Goal: Task Accomplishment & Management: Manage account settings

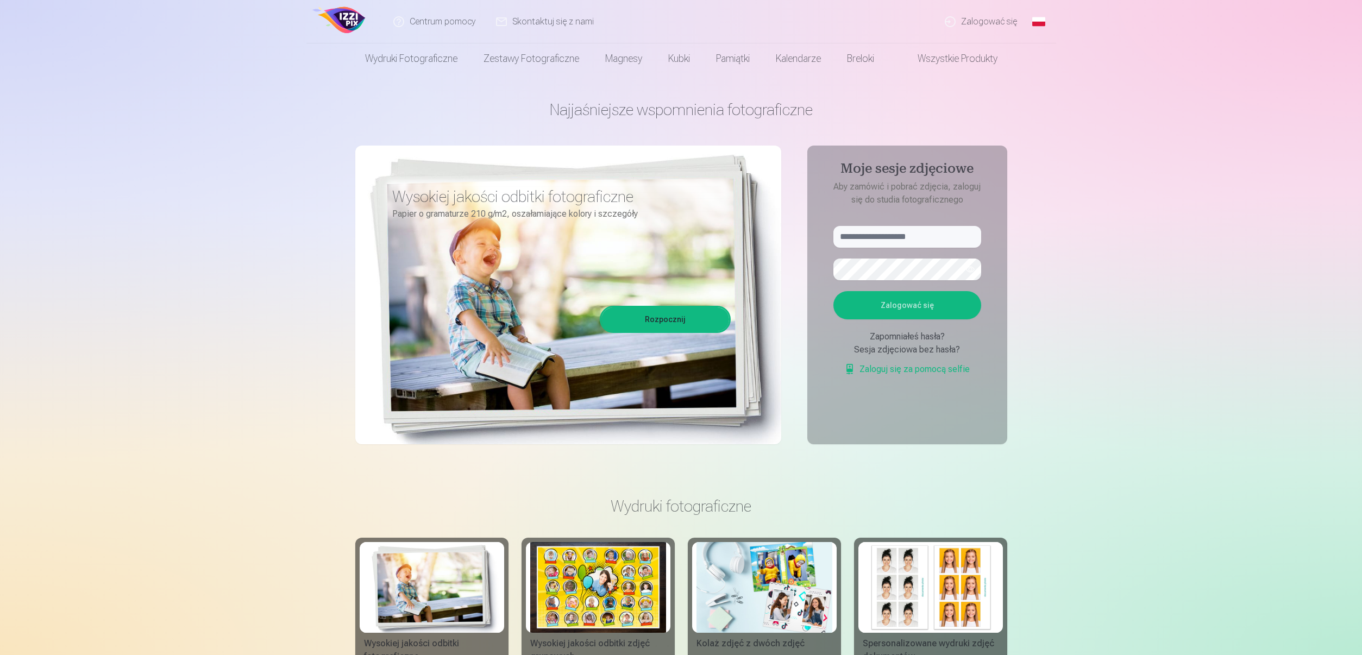
click at [1000, 22] on link "Zalogować się" at bounding box center [981, 21] width 93 height 43
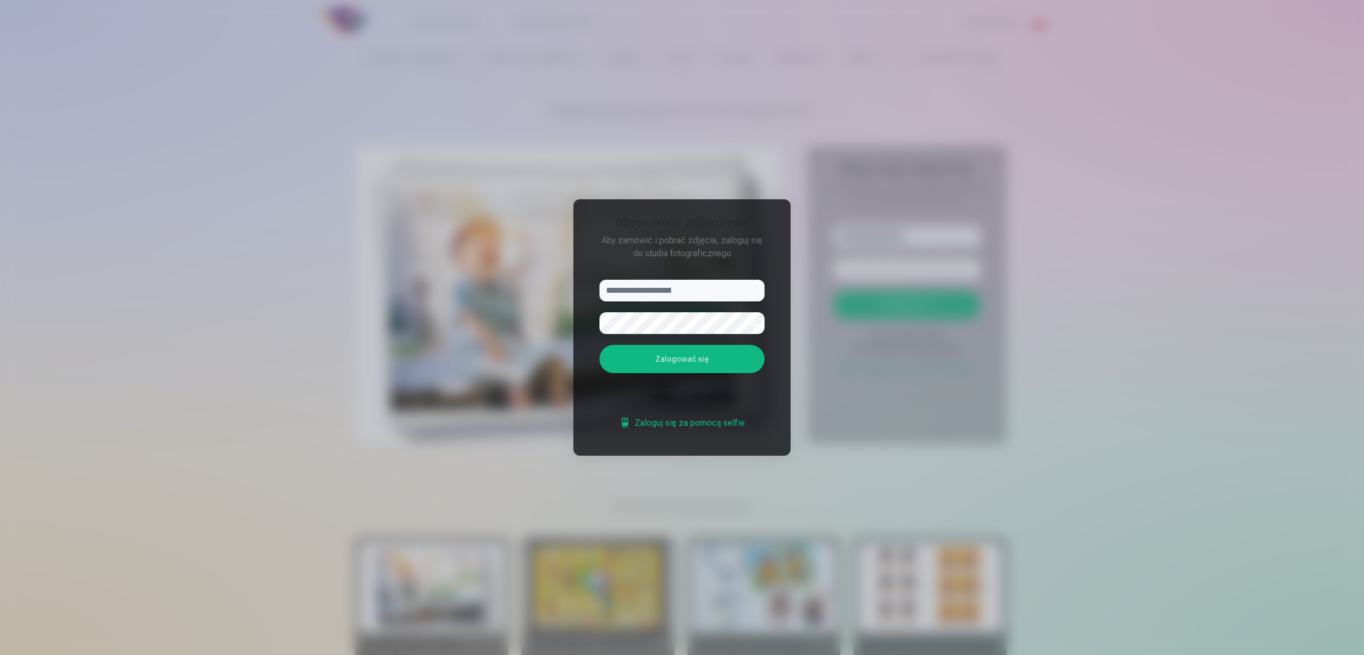
type input "**********"
click at [722, 357] on button "Zalogować się" at bounding box center [682, 359] width 165 height 28
